Goal: Find specific fact: Find contact information

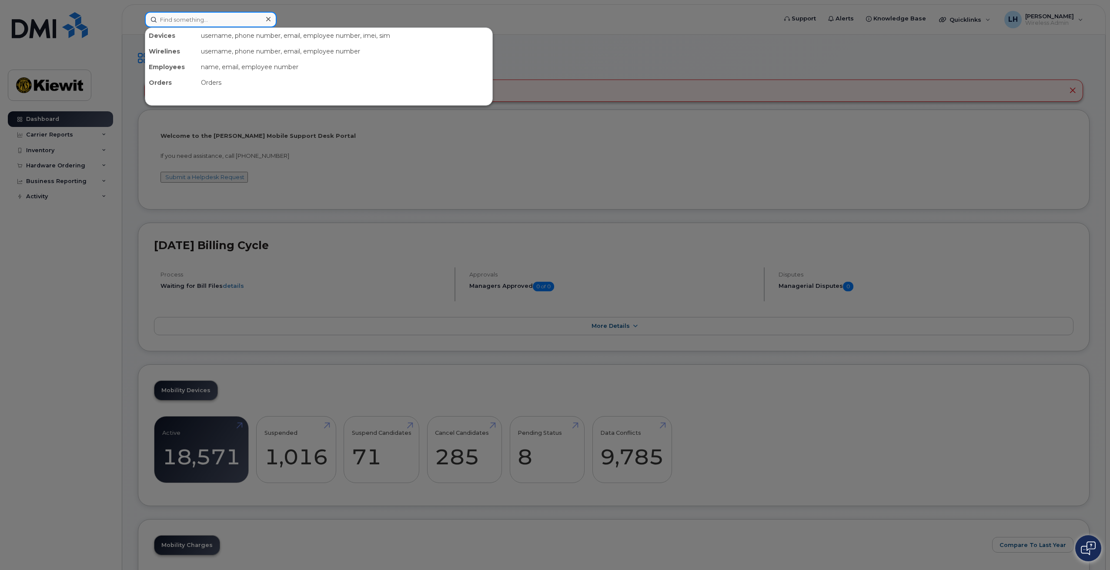
click at [181, 14] on input at bounding box center [211, 20] width 132 height 16
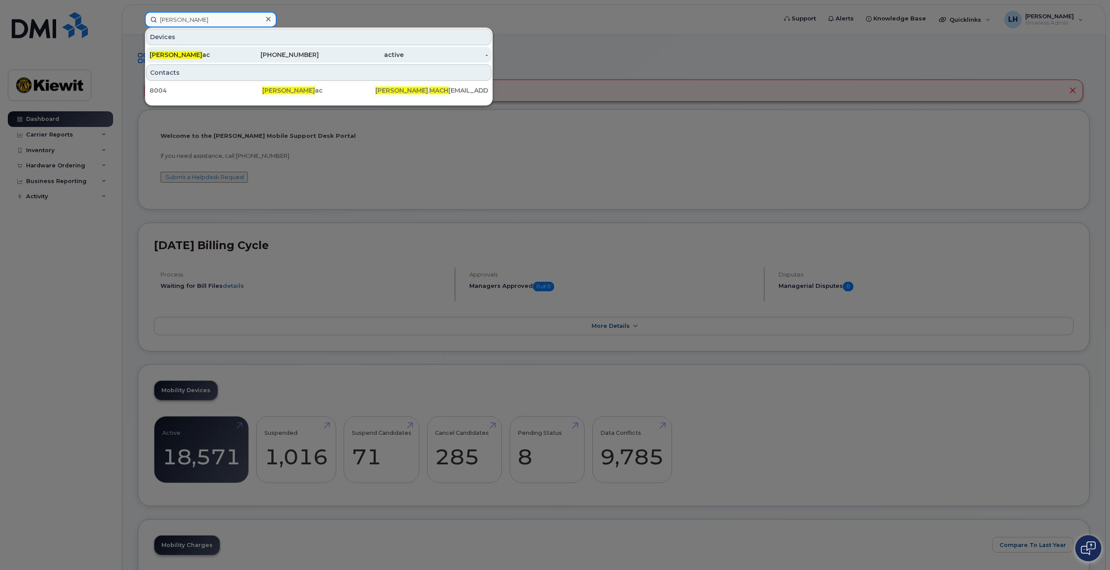
type input "Pam Mach"
click at [288, 51] on div "817-721-2675" at bounding box center [276, 54] width 85 height 9
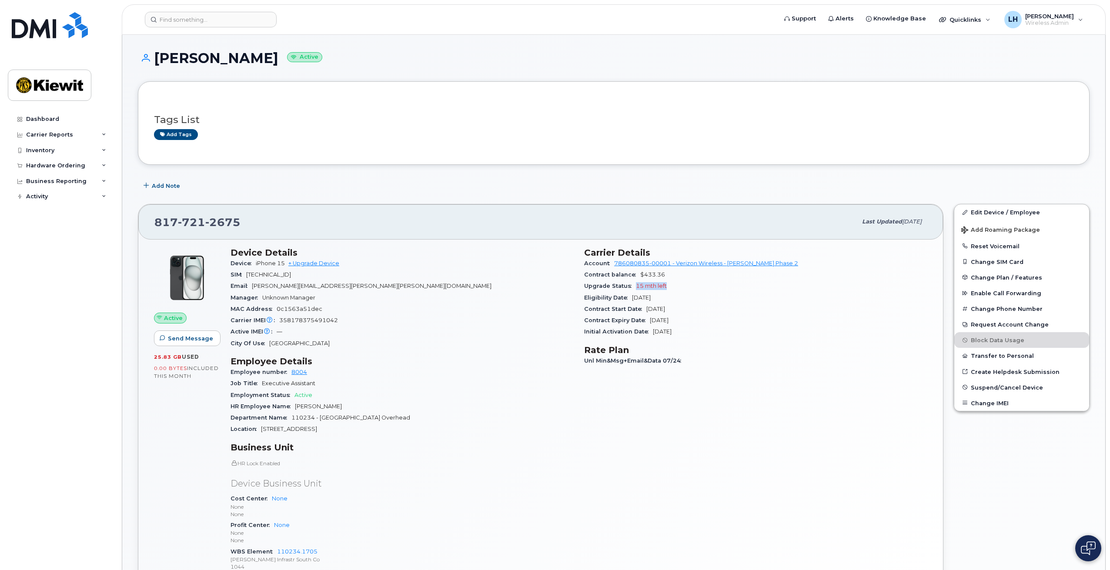
drag, startPoint x: 669, startPoint y: 286, endPoint x: 636, endPoint y: 285, distance: 33.5
click at [636, 285] on div "Upgrade Status 15 mth left" at bounding box center [755, 286] width 343 height 11
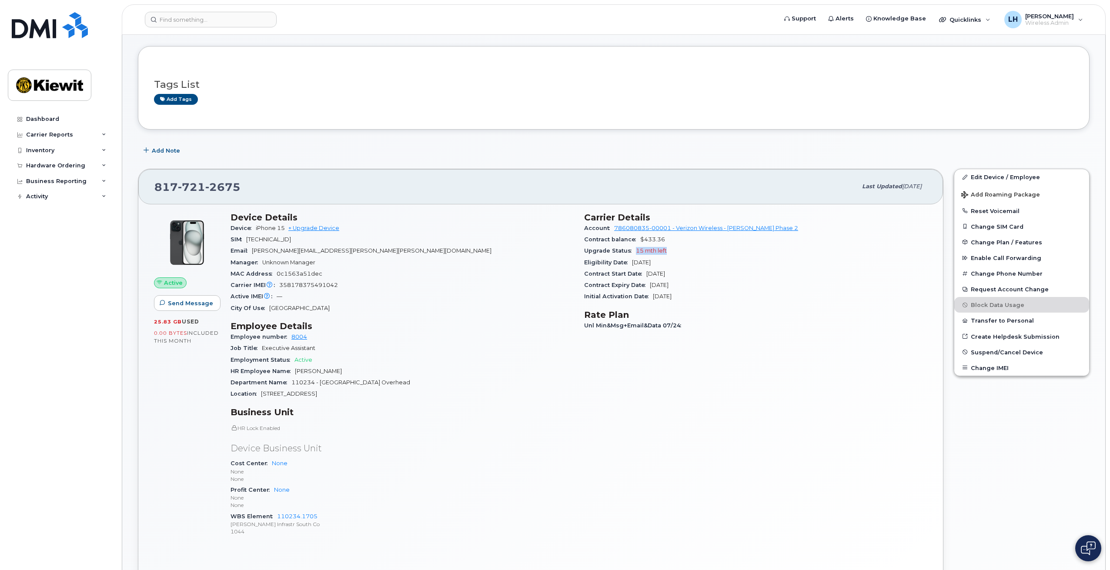
scroll to position [131, 0]
